Goal: Task Accomplishment & Management: Complete application form

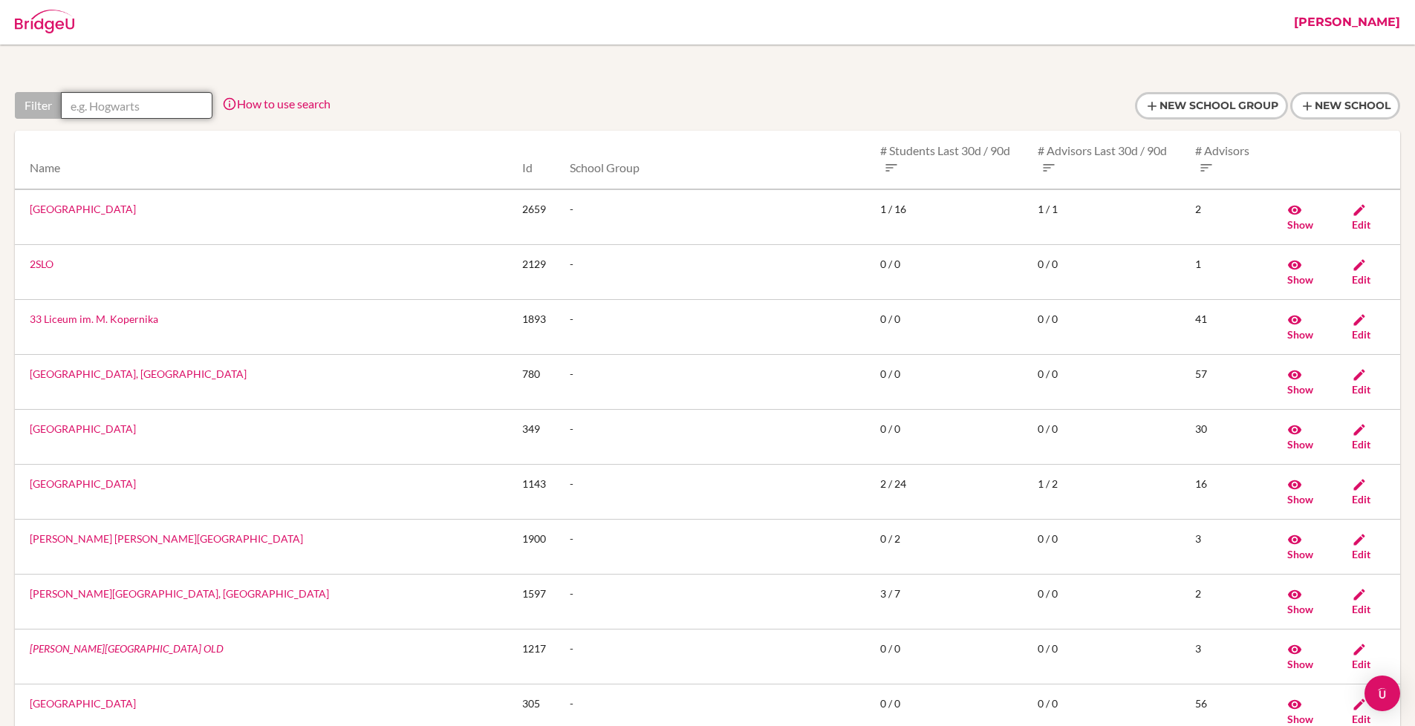
click at [112, 113] on input "text" at bounding box center [137, 105] width 152 height 27
click at [1373, 21] on link "[PERSON_NAME]" at bounding box center [1346, 22] width 121 height 45
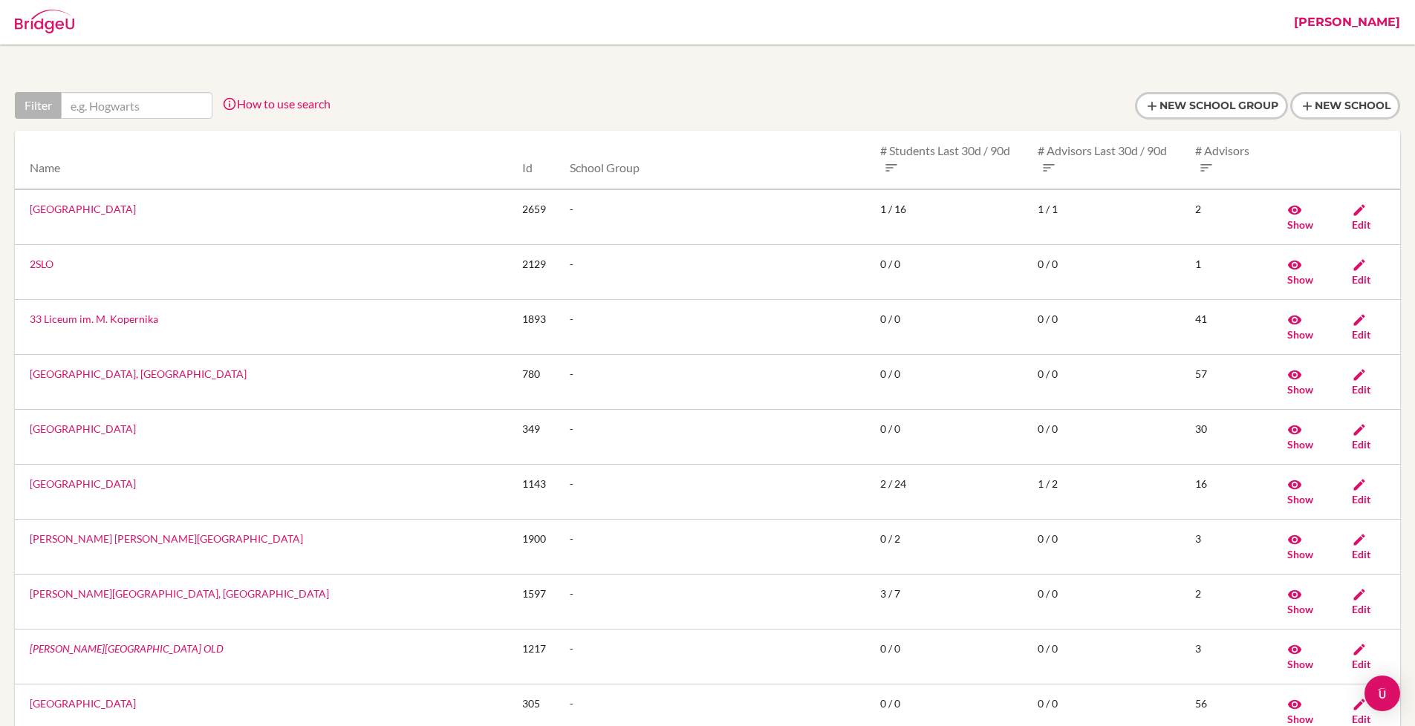
click at [1403, 25] on link "[PERSON_NAME]" at bounding box center [1346, 22] width 121 height 45
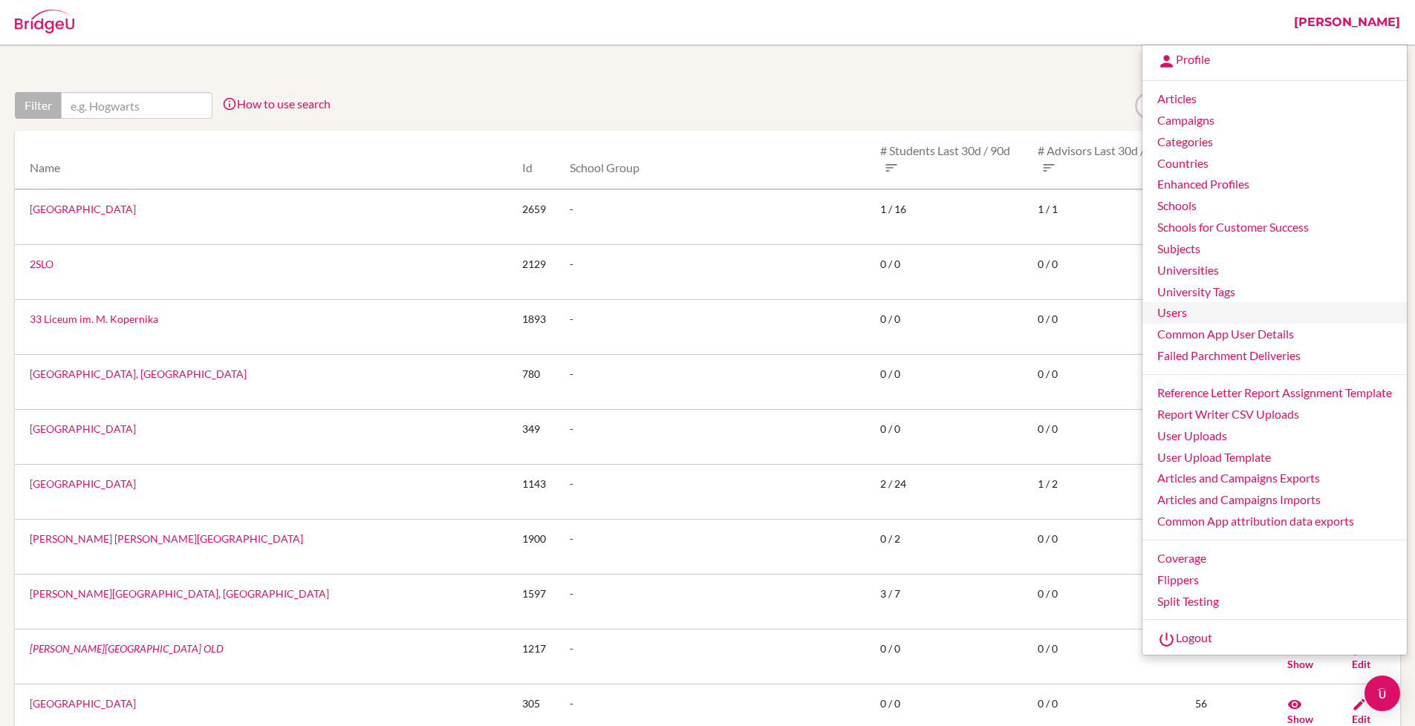
click at [1179, 317] on link "Users" at bounding box center [1274, 313] width 264 height 22
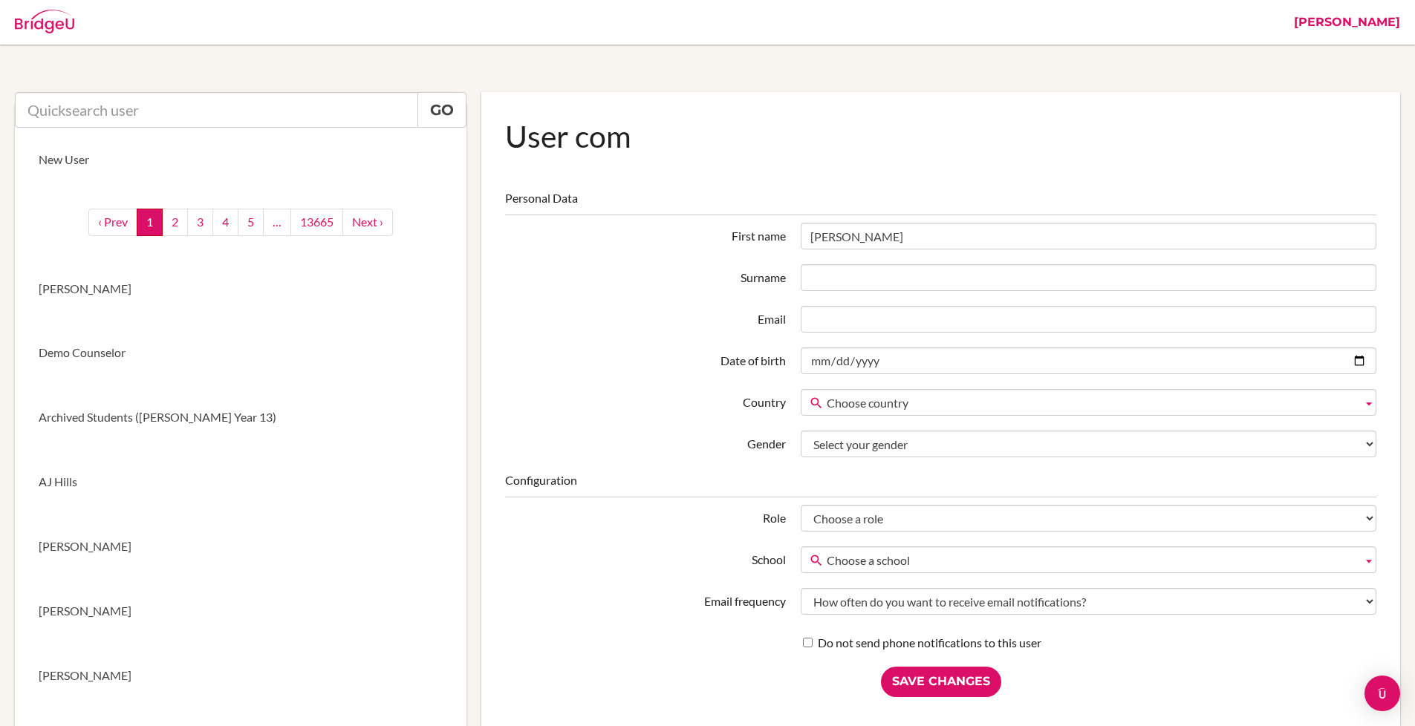
type input "[PERSON_NAME]"
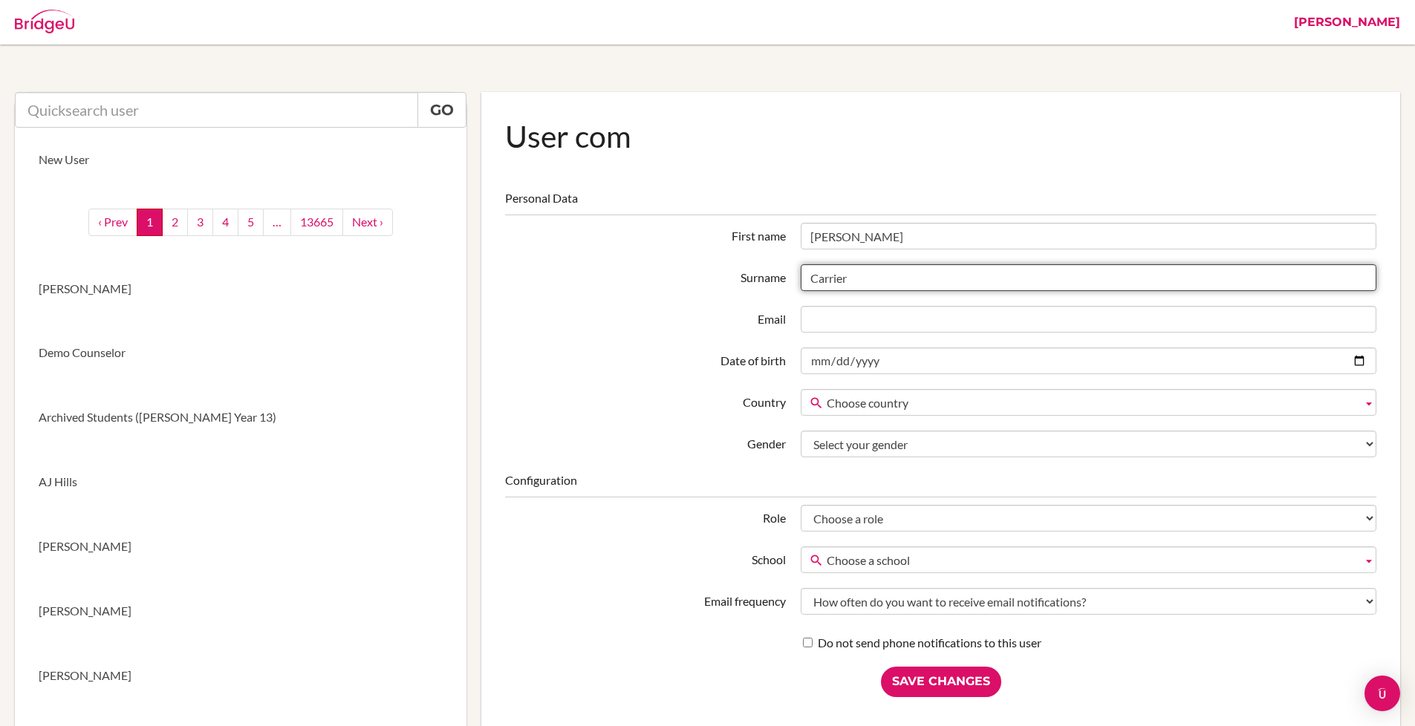
type input "Carrier"
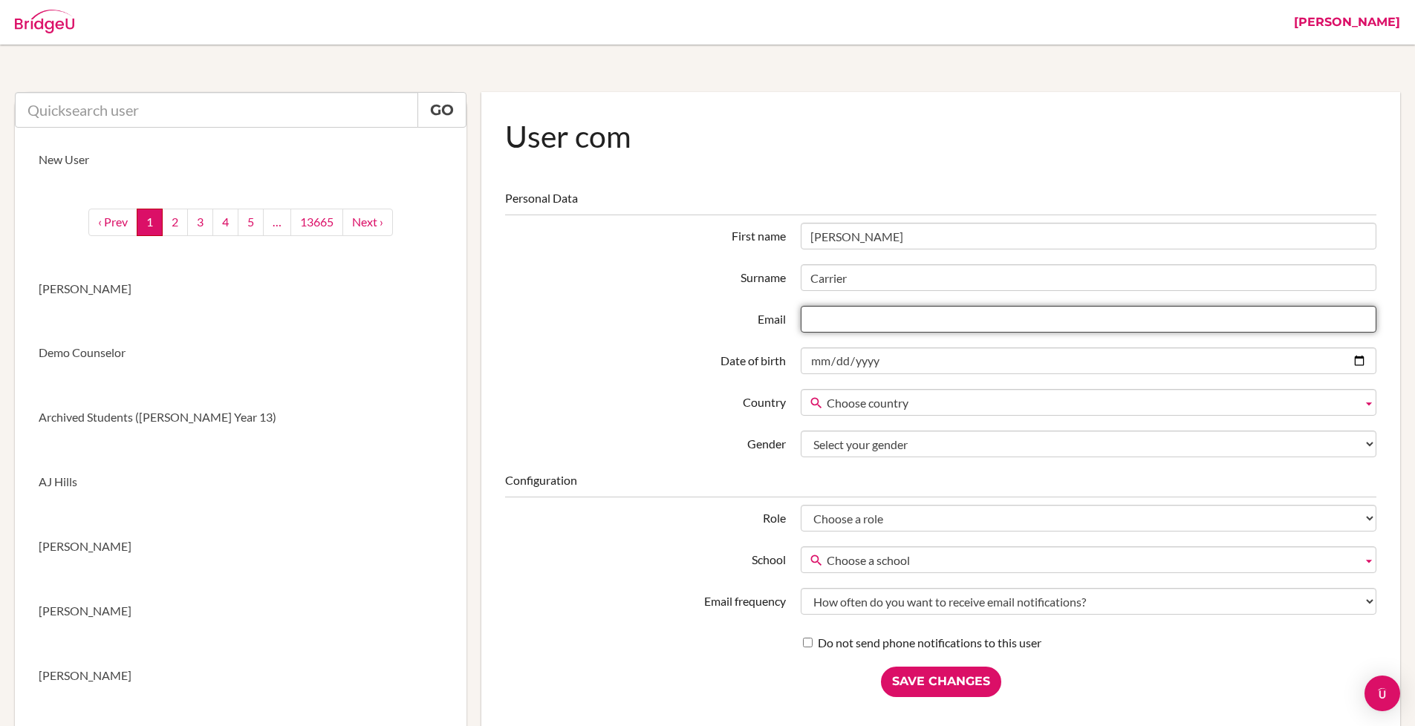
paste input "[PERSON_NAME][EMAIL_ADDRESS][DOMAIN_NAME]"
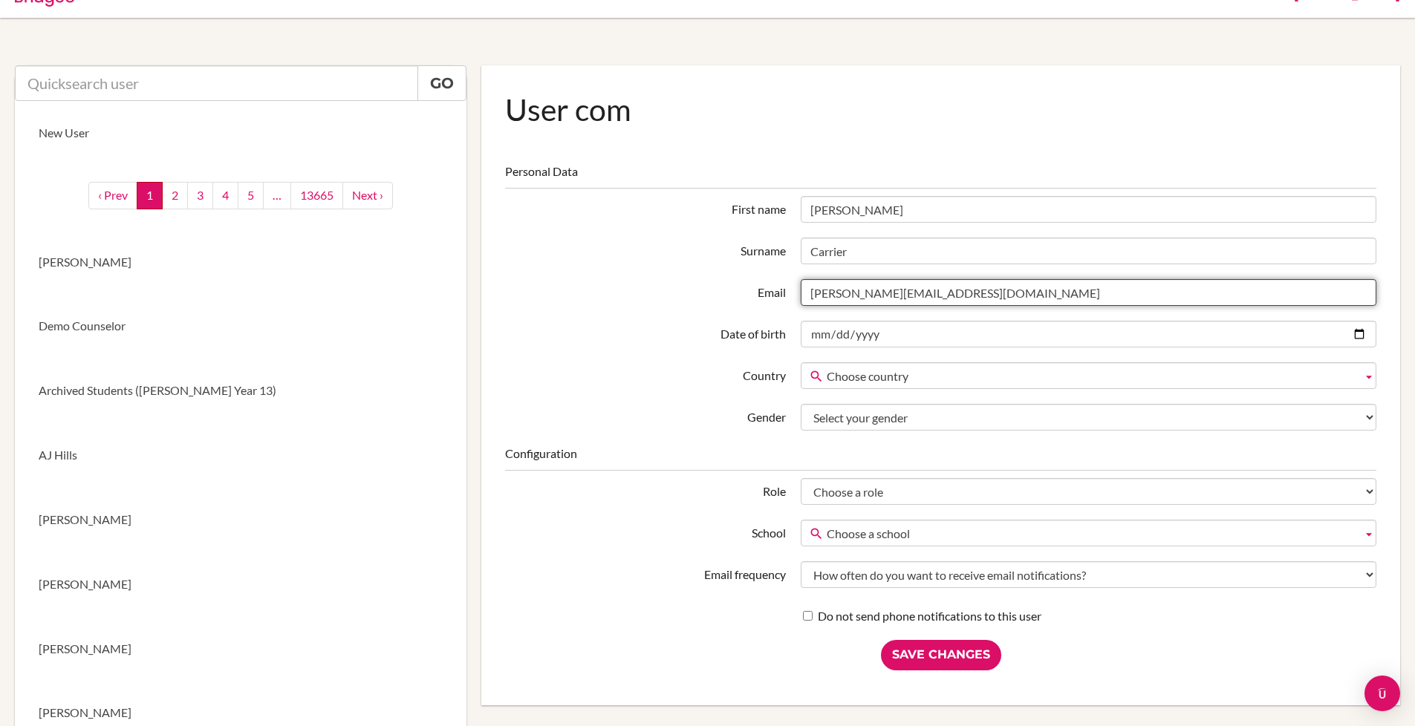
scroll to position [38, 0]
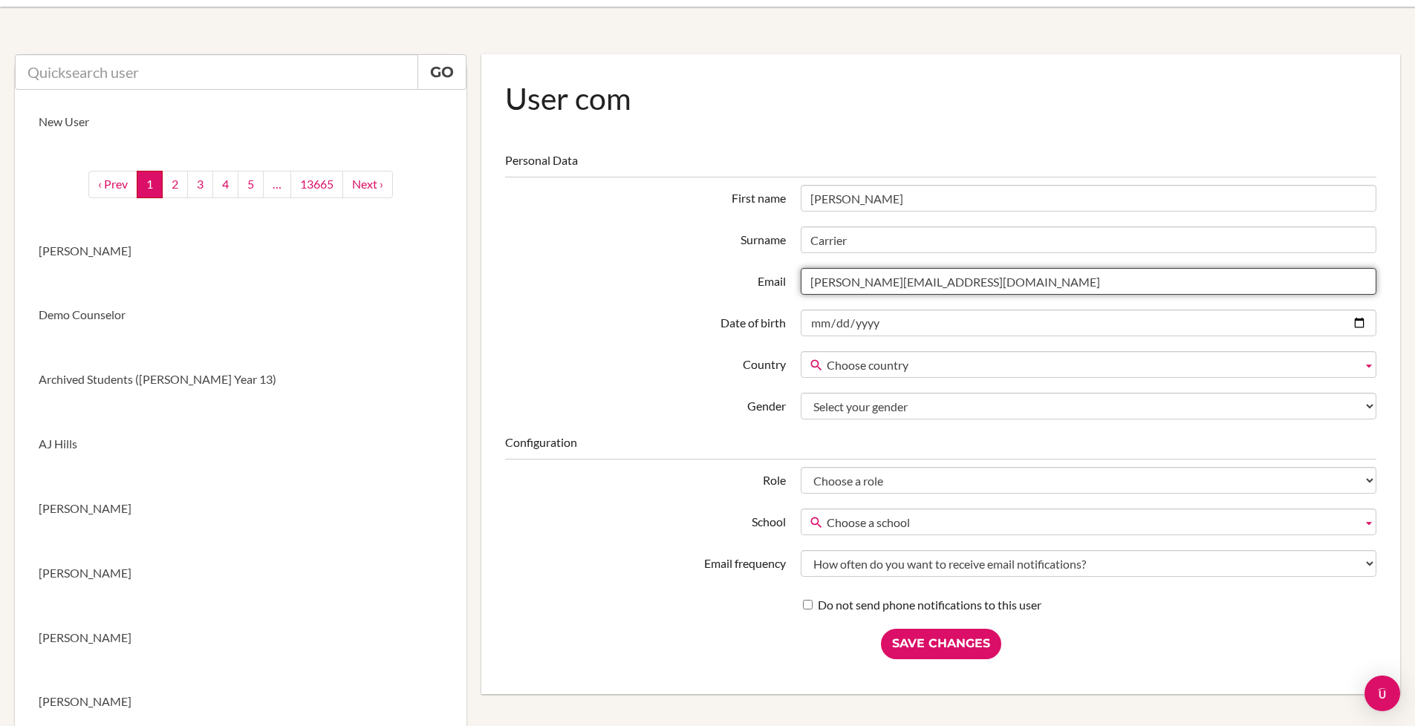
type input "[PERSON_NAME][EMAIL_ADDRESS][DOMAIN_NAME]"
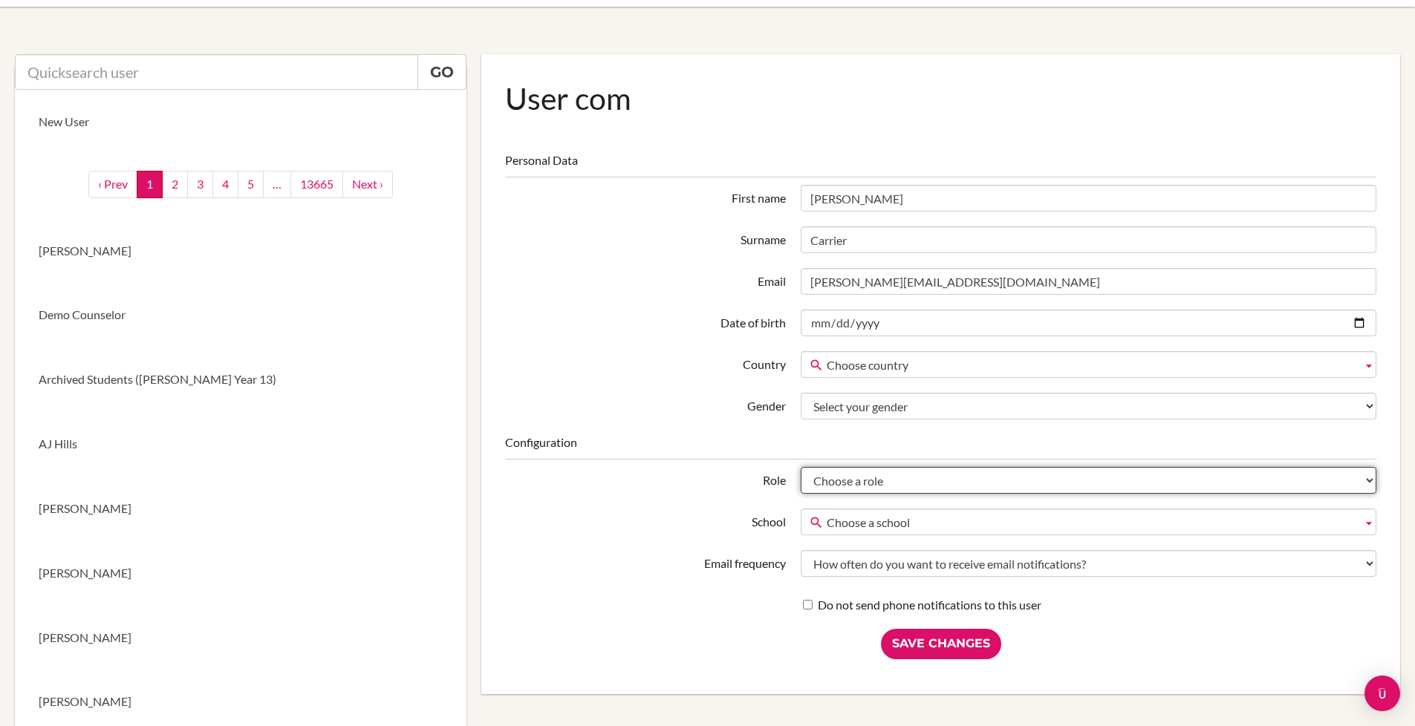
click at [825, 472] on select "Choose a role Student Staff Admin Parent Group admin Recommender" at bounding box center [1089, 480] width 576 height 27
select select "admin"
click at [801, 467] on select "Choose a role Student Staff Admin Parent Group admin Recommender" at bounding box center [1089, 480] width 576 height 27
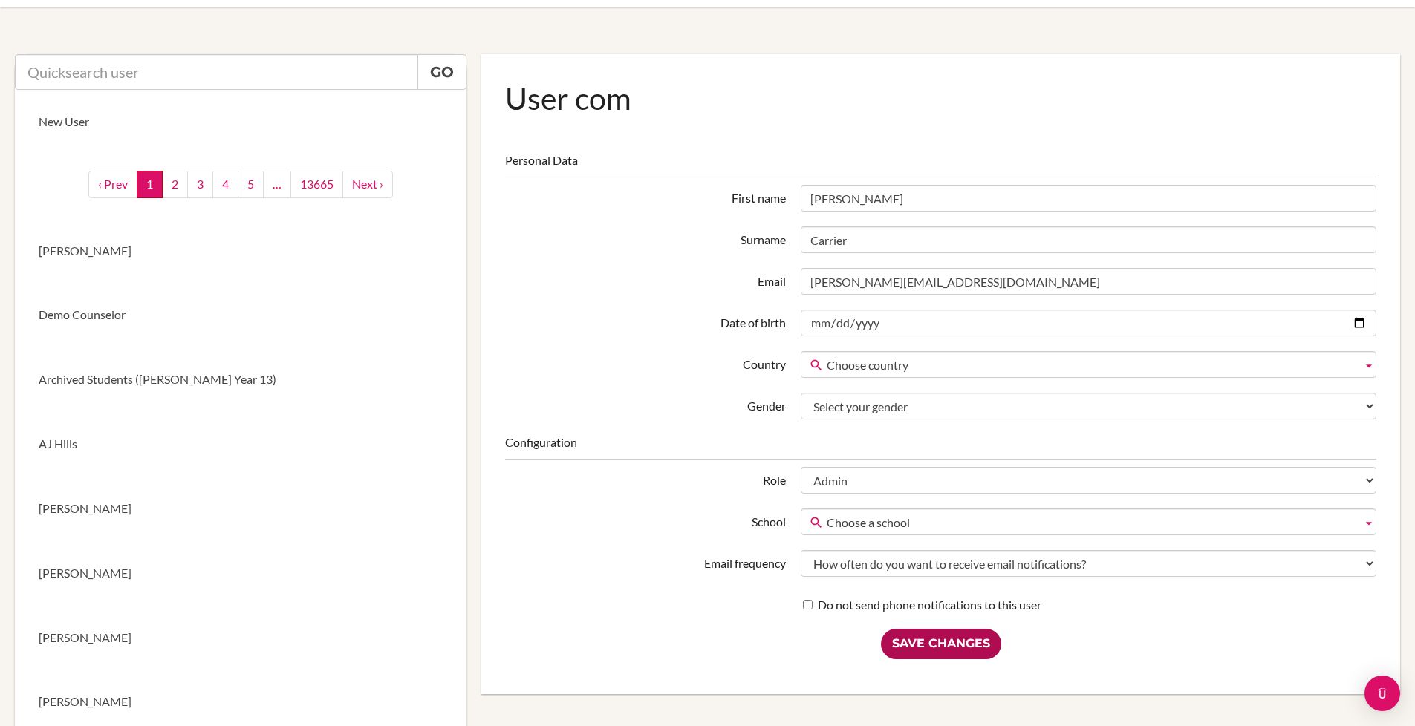
click at [935, 648] on input "Save Changes" at bounding box center [941, 644] width 120 height 30
